Goal: Task Accomplishment & Management: Manage account settings

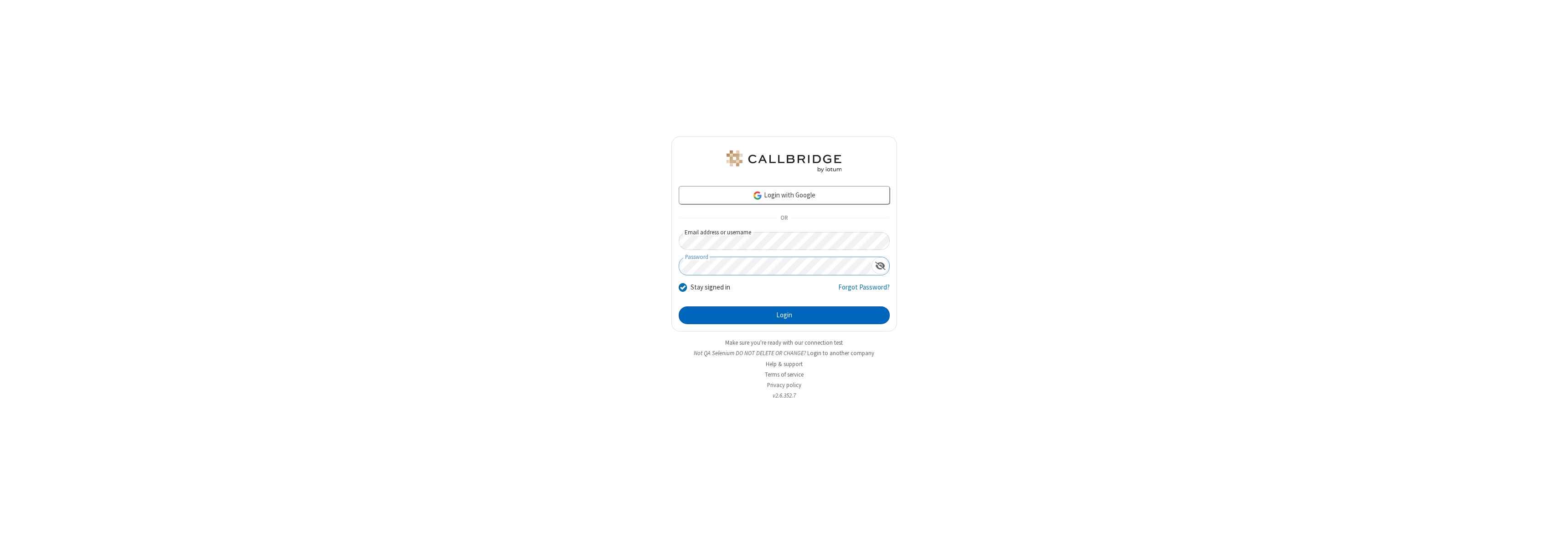
click at [784, 315] on button "Login" at bounding box center [784, 315] width 211 height 18
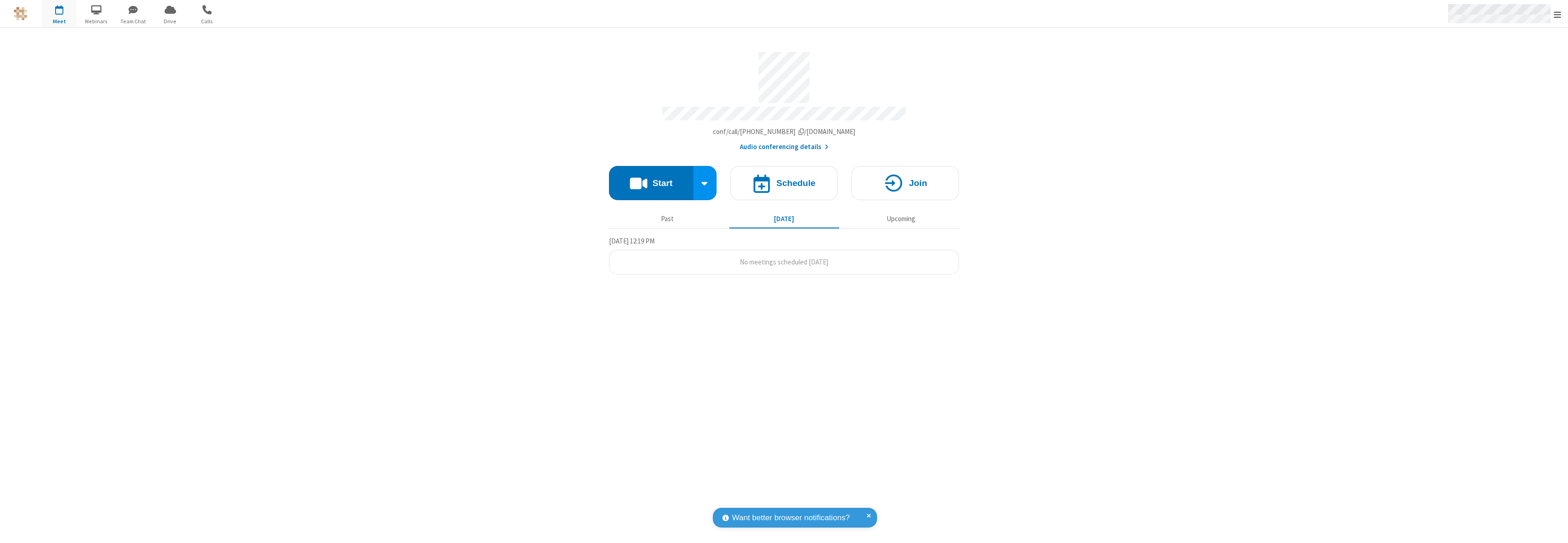
click at [1558, 14] on span "Open menu" at bounding box center [1558, 14] width 7 height 9
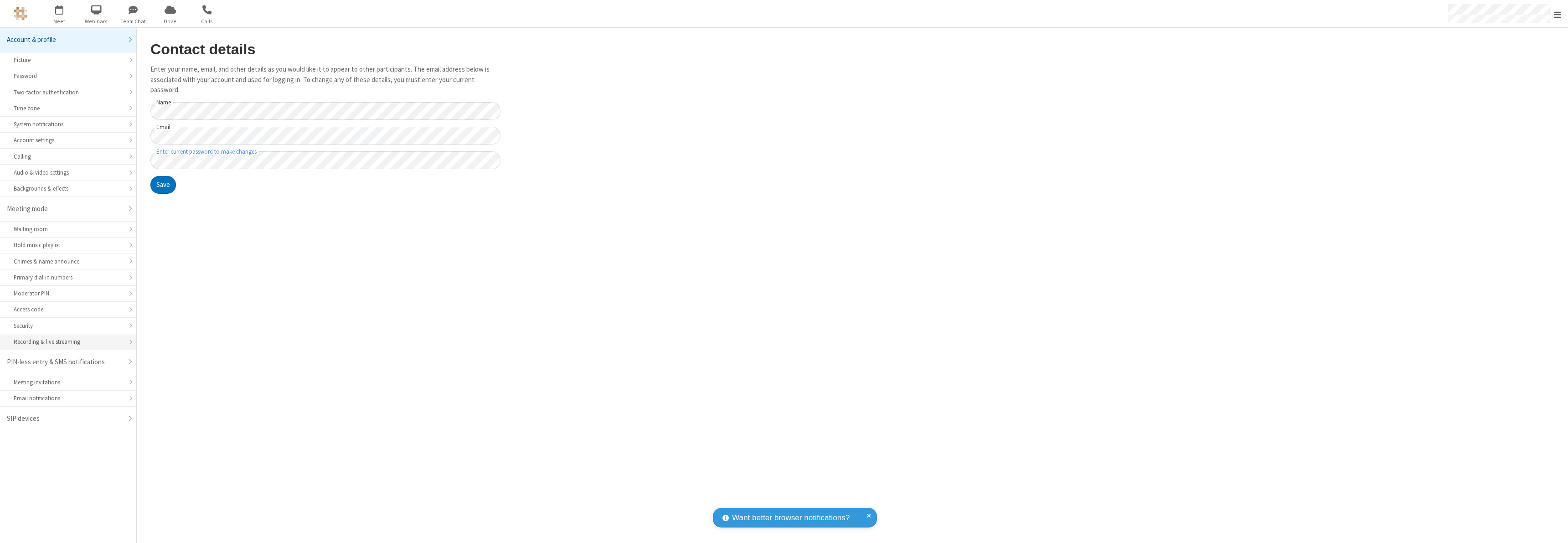
click at [68, 342] on div "Recording & live streaming" at bounding box center [68, 342] width 109 height 9
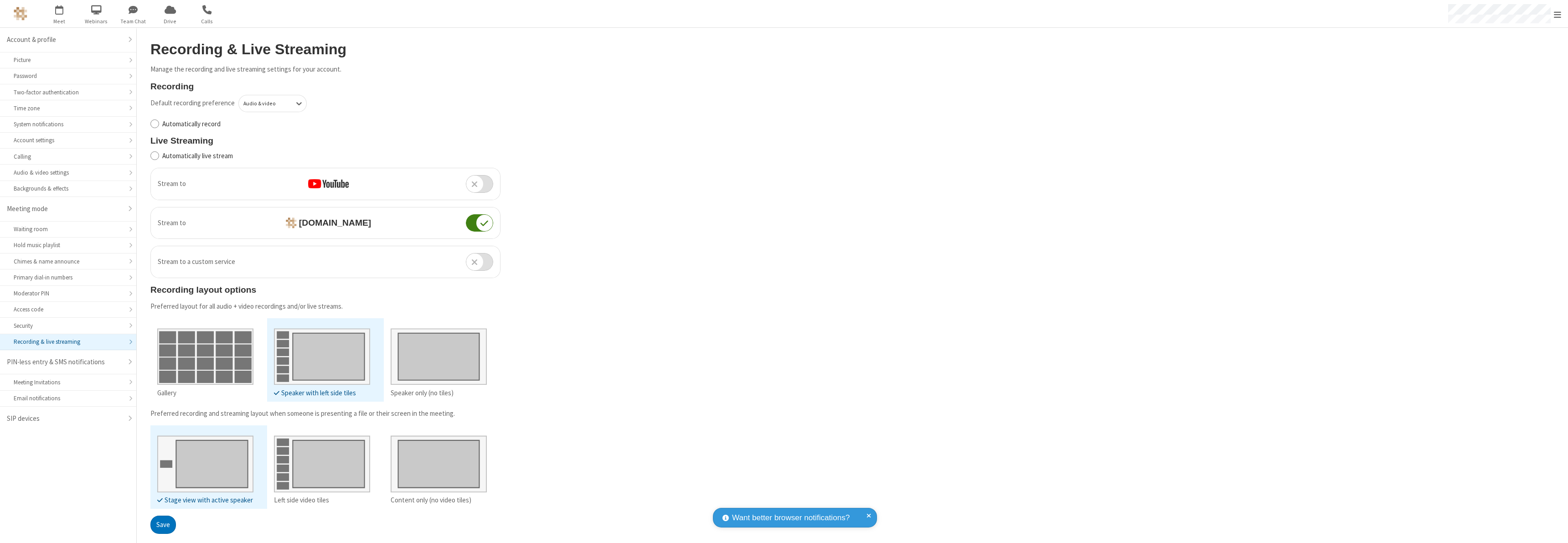
click at [155, 124] on input "Automatically record" at bounding box center [155, 124] width 9 height 10
checkbox input "true"
